Goal: Task Accomplishment & Management: Use online tool/utility

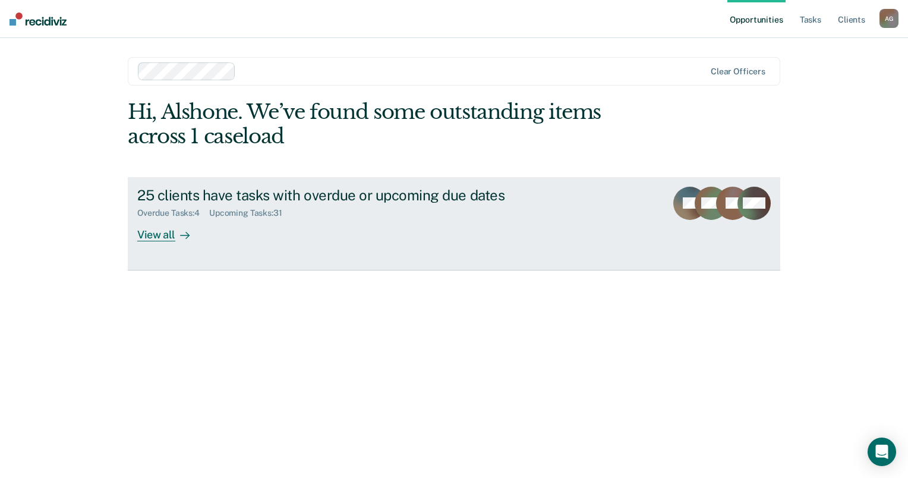
click at [178, 238] on div at bounding box center [182, 235] width 14 height 14
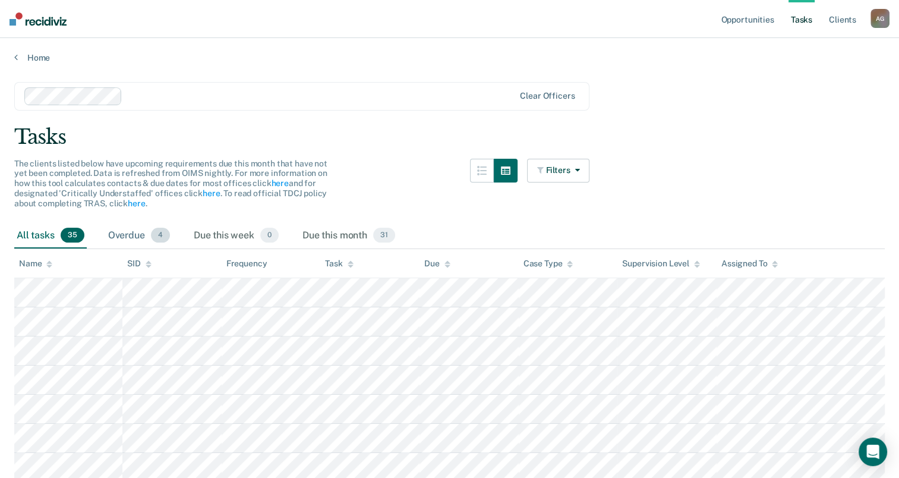
click at [131, 236] on div "Overdue 4" at bounding box center [139, 236] width 67 height 26
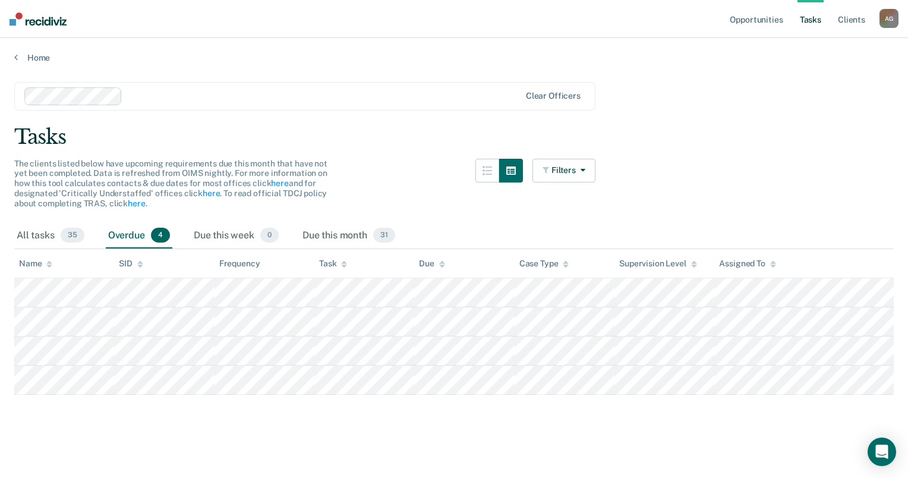
click at [131, 236] on div "Overdue 4" at bounding box center [139, 236] width 67 height 26
click at [32, 238] on div "All tasks 35" at bounding box center [50, 236] width 73 height 26
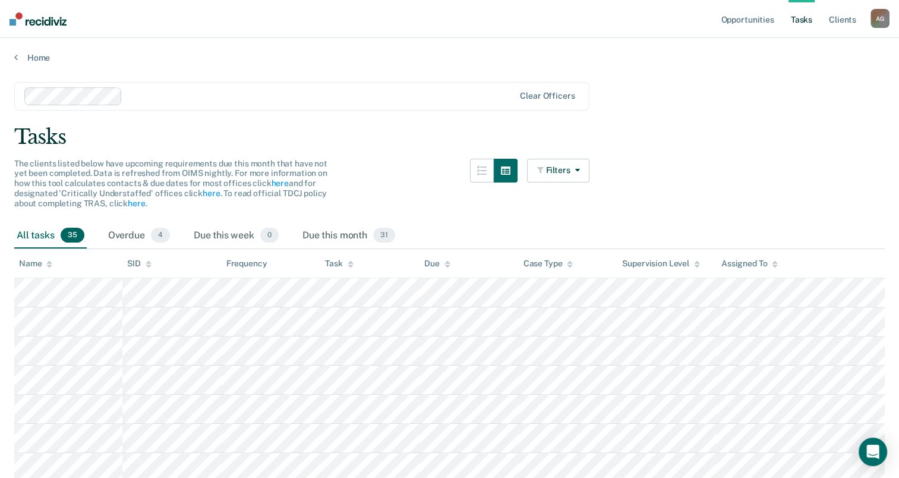
click at [345, 263] on div "Task" at bounding box center [339, 264] width 28 height 10
click at [33, 59] on link "Home" at bounding box center [449, 57] width 871 height 11
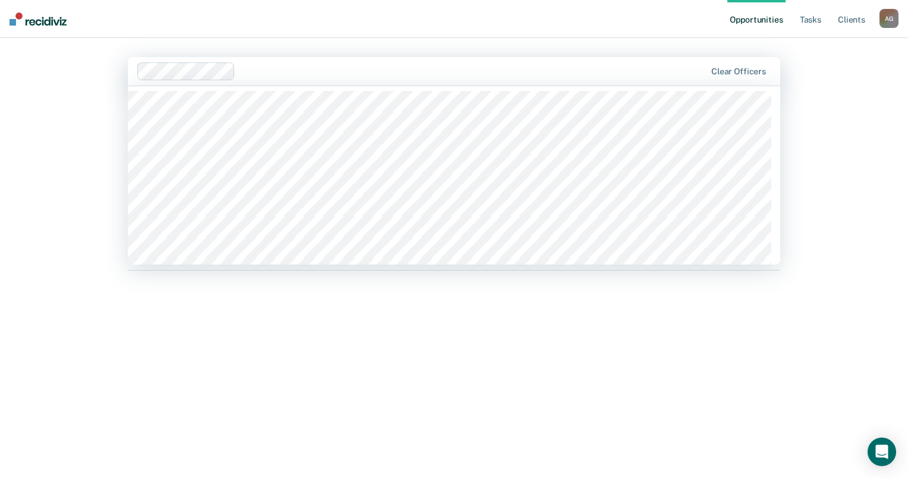
click at [255, 68] on div at bounding box center [472, 71] width 465 height 14
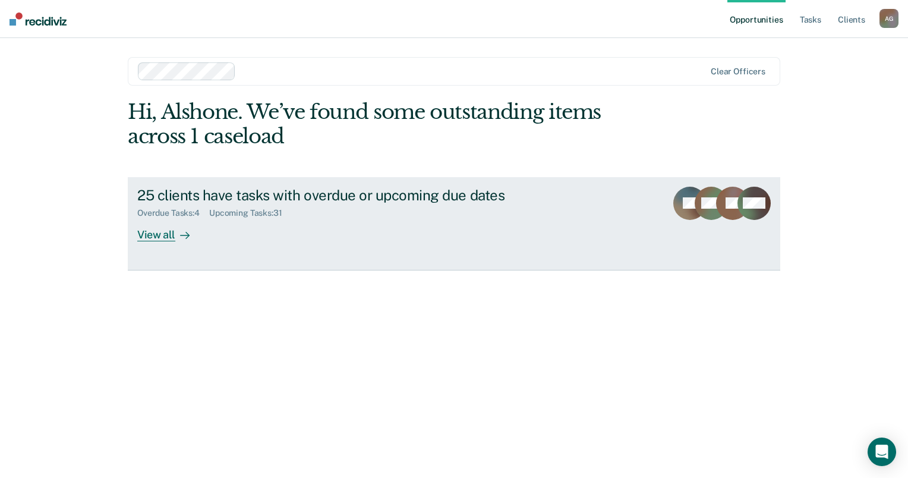
click at [166, 241] on link "25 clients have tasks with overdue or upcoming due dates Overdue Tasks : 4 Upco…" at bounding box center [454, 223] width 653 height 93
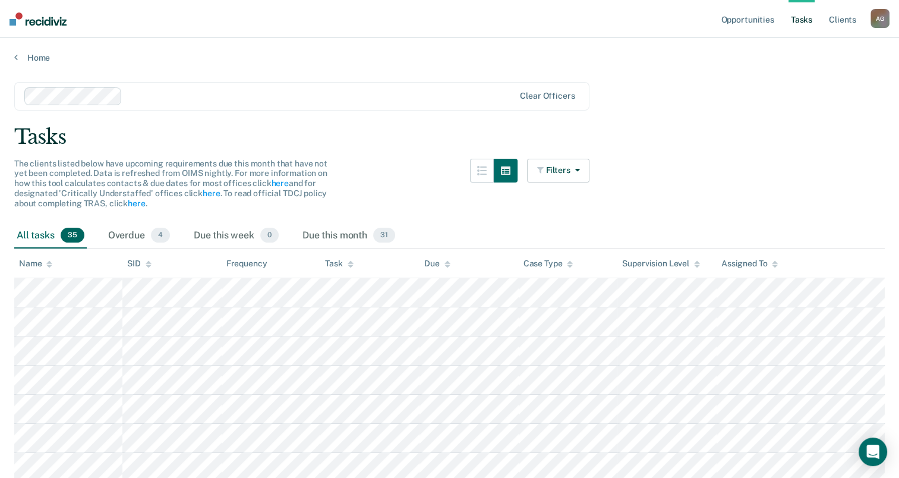
click at [344, 266] on div "Task" at bounding box center [339, 264] width 28 height 10
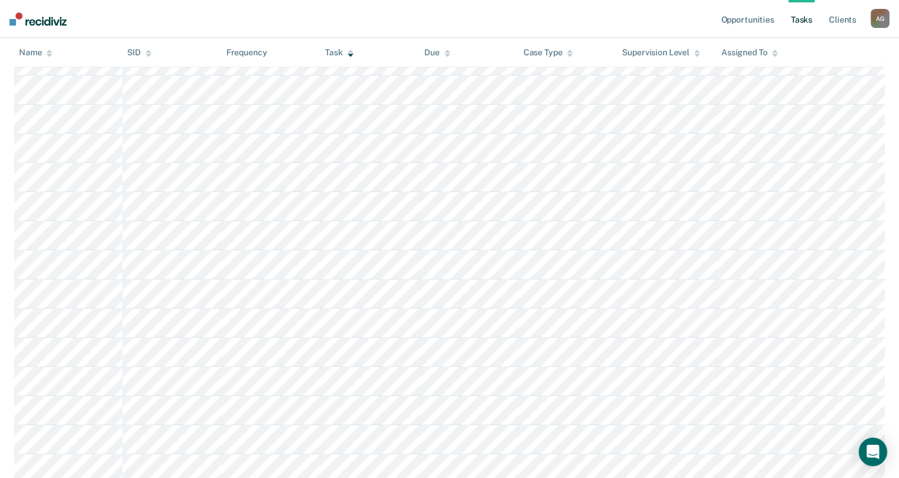
scroll to position [713, 0]
click at [446, 14] on nav "Opportunities Tasks Client s [PERSON_NAME] Profile How it works Log Out" at bounding box center [449, 19] width 899 height 38
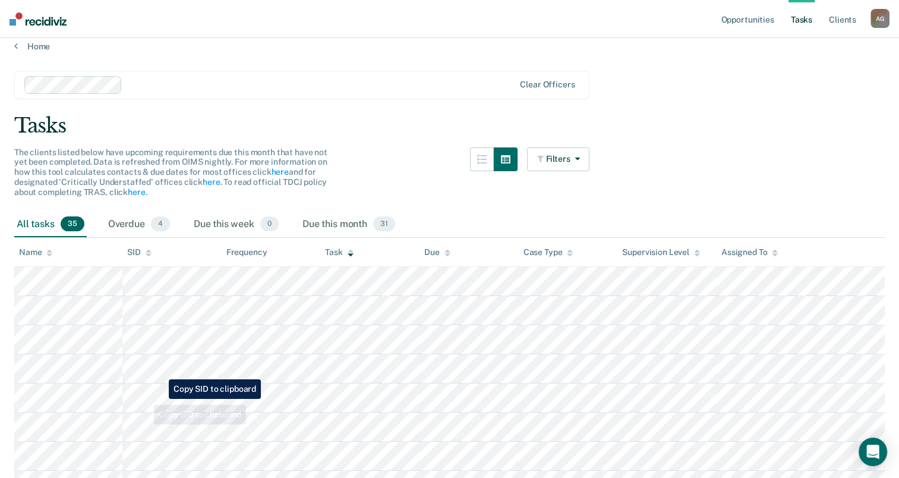
scroll to position [0, 0]
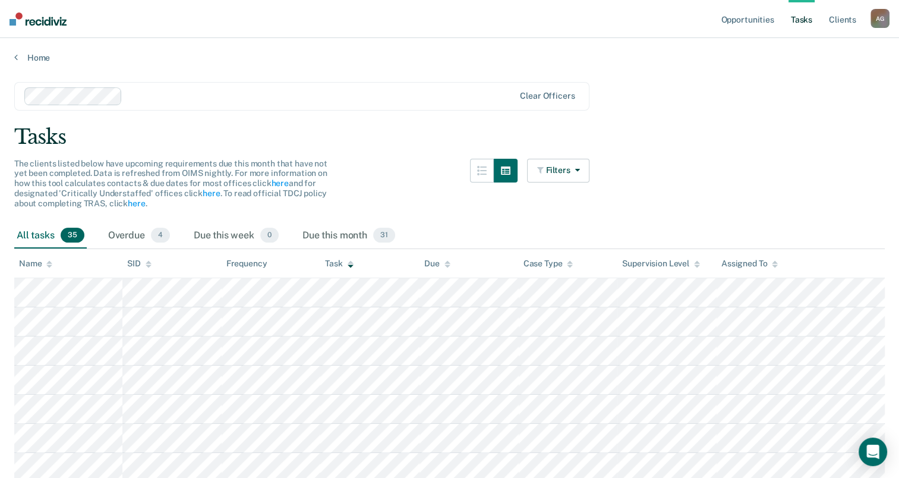
click at [439, 43] on div "Home" at bounding box center [449, 50] width 899 height 25
